Goal: Navigation & Orientation: Find specific page/section

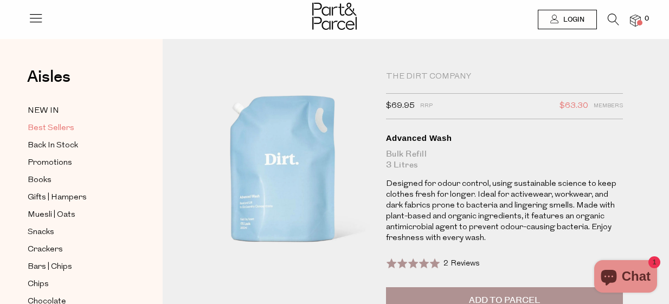
click at [52, 128] on span "Best Sellers" at bounding box center [51, 128] width 47 height 13
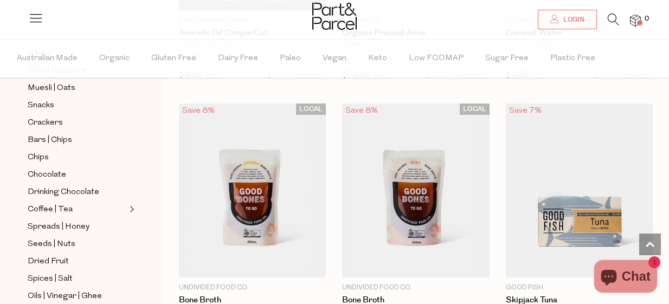
scroll to position [920, 0]
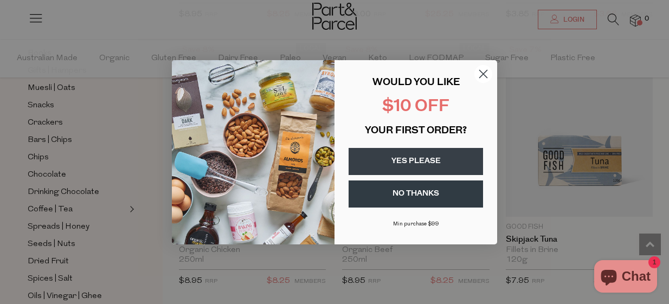
click at [480, 68] on circle "Close dialog" at bounding box center [483, 74] width 18 height 18
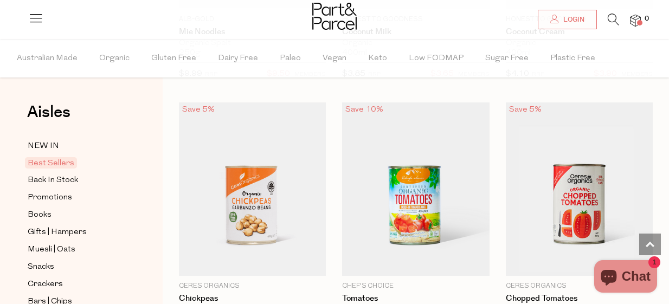
scroll to position [1837, 0]
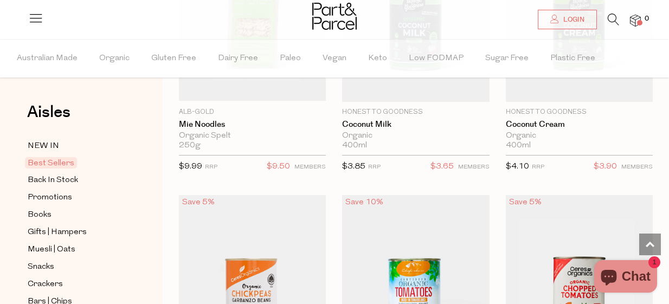
click at [35, 20] on icon at bounding box center [35, 17] width 15 height 15
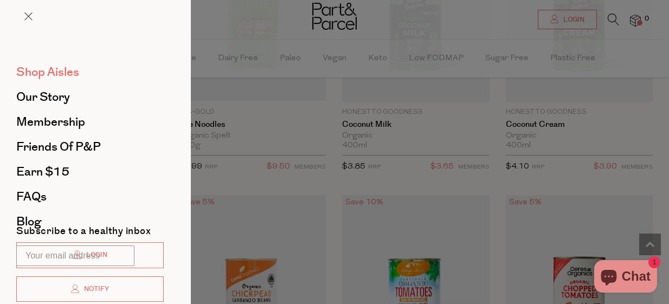
click at [58, 74] on span "Shop Aisles" at bounding box center [47, 71] width 63 height 17
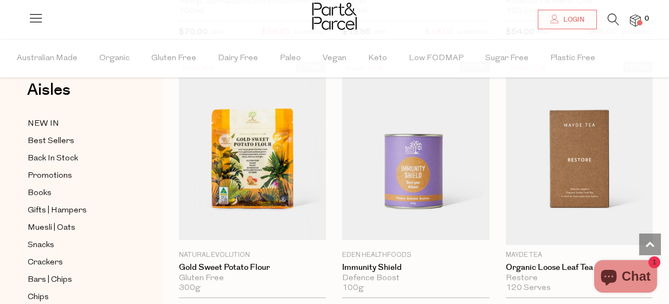
scroll to position [4123, 0]
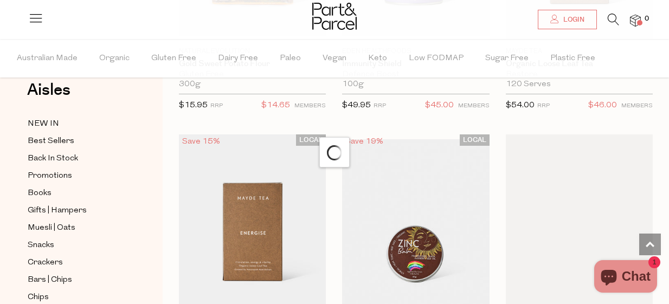
scroll to position [4342, 0]
